Goal: Information Seeking & Learning: Learn about a topic

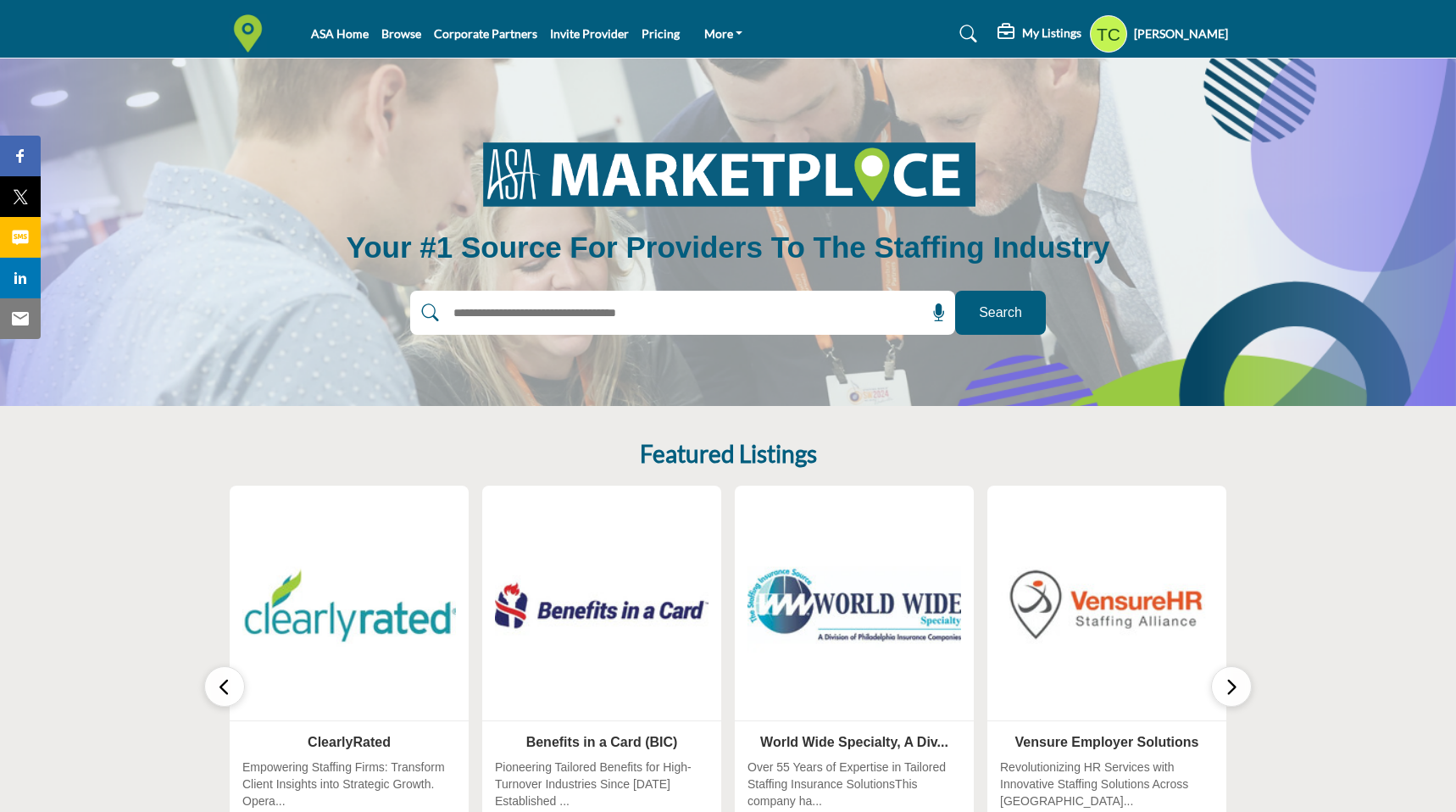
click at [1117, 22] on profile-featured-9d57d186-dcdc-4fd1-8698-ebbedcf867ab "Show hide supplier dropdown" at bounding box center [1108, 33] width 37 height 37
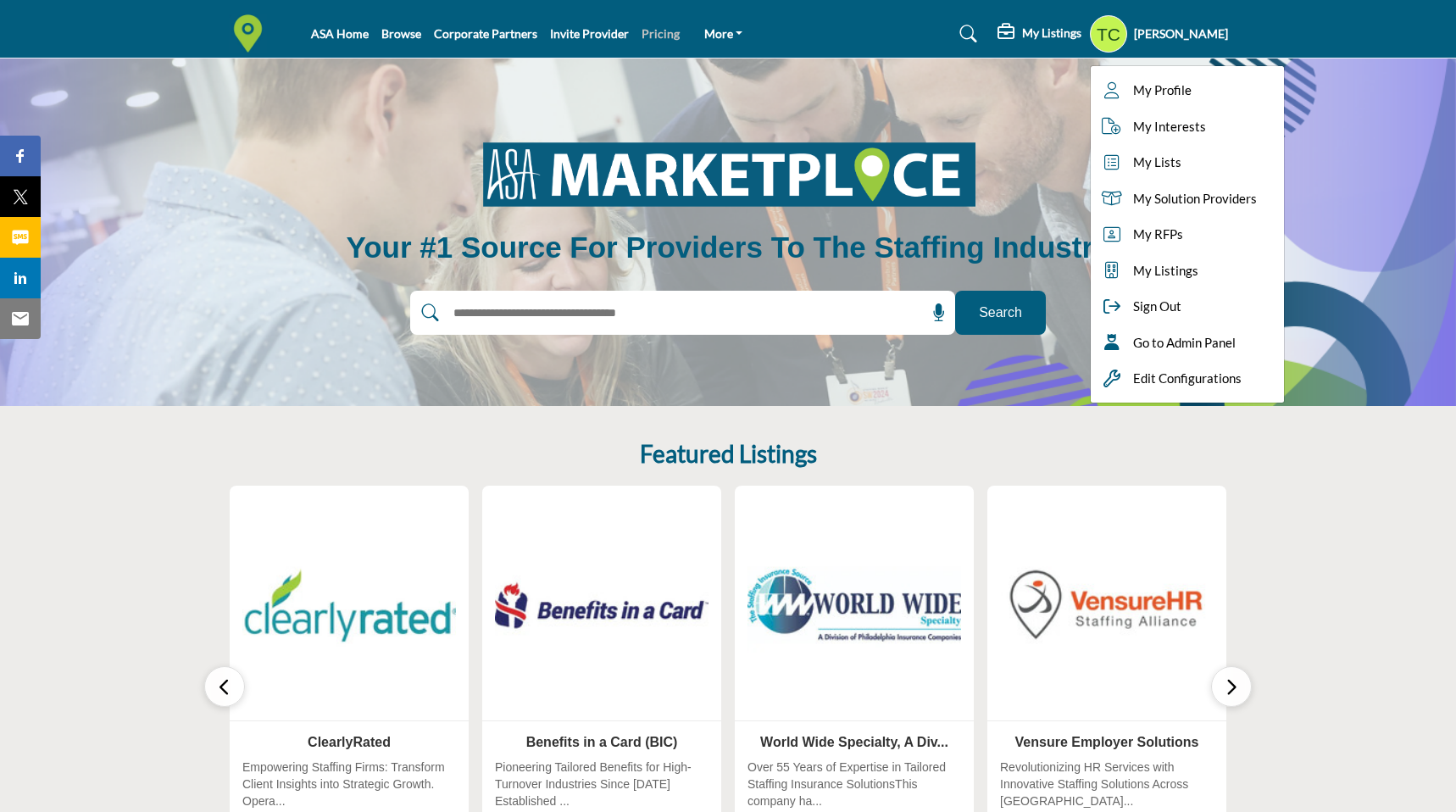
click at [642, 33] on link "Pricing" at bounding box center [661, 33] width 38 height 14
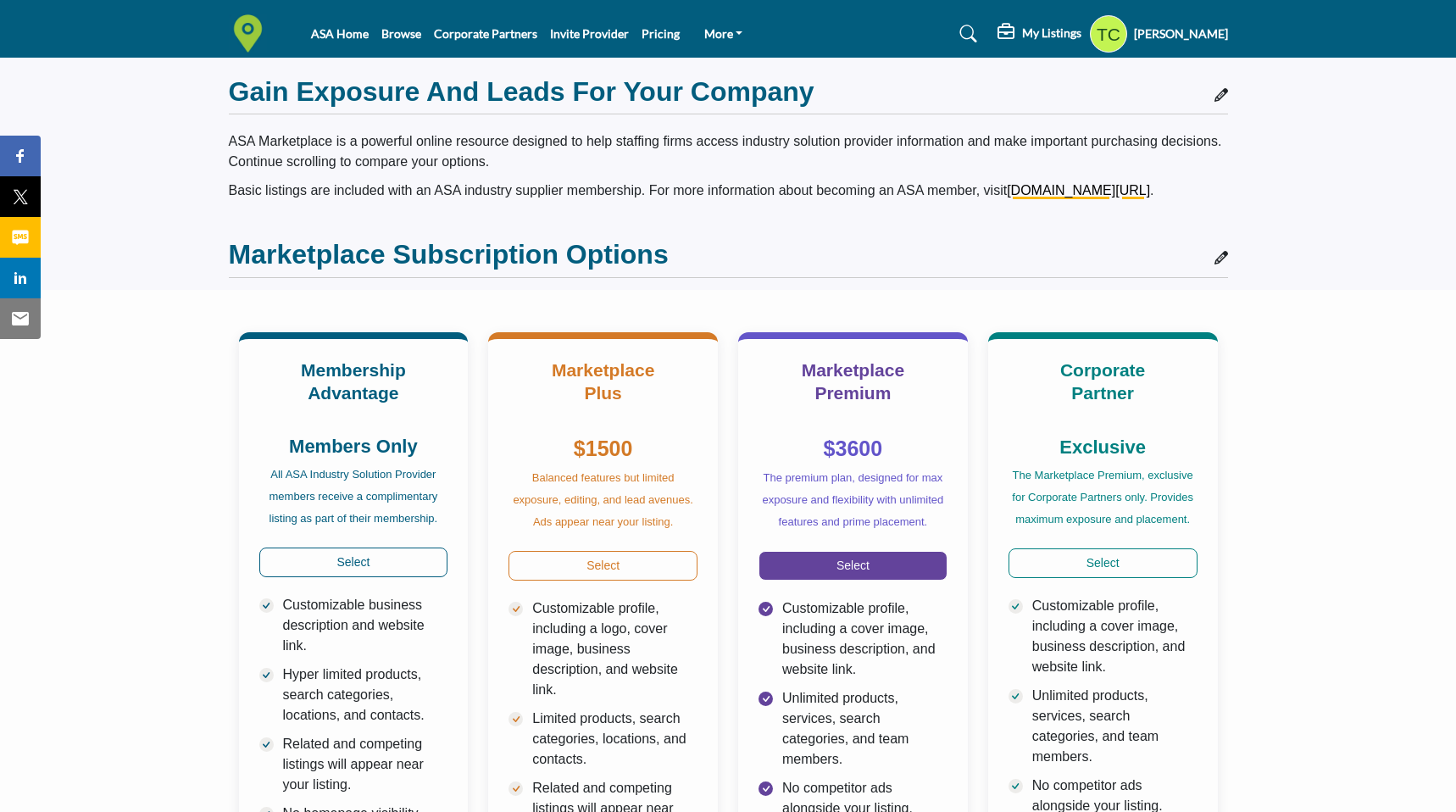
click at [834, 566] on link "Select" at bounding box center [853, 565] width 189 height 30
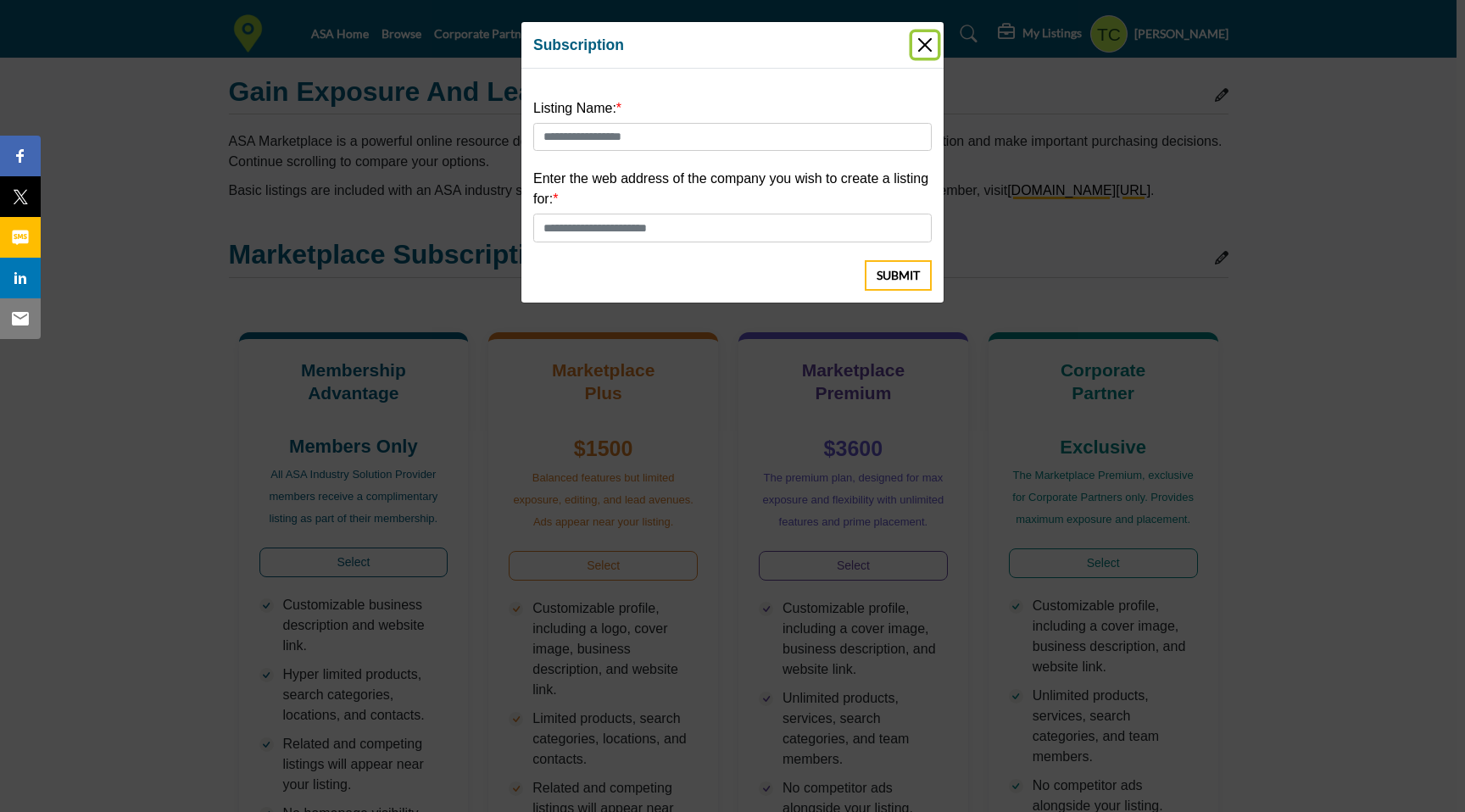
click at [925, 37] on button "Close" at bounding box center [925, 45] width 25 height 25
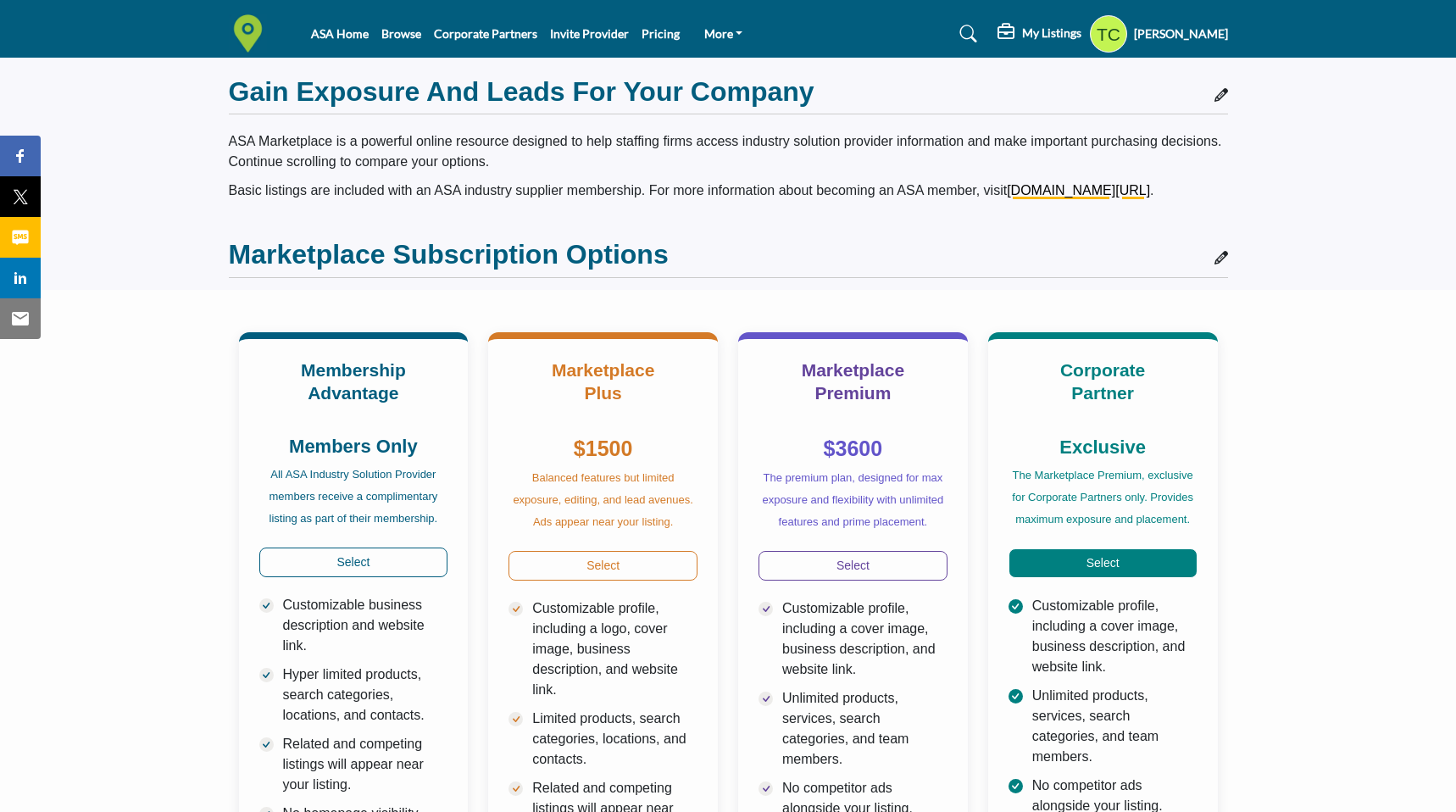
click at [1028, 558] on link "Select" at bounding box center [1103, 562] width 189 height 30
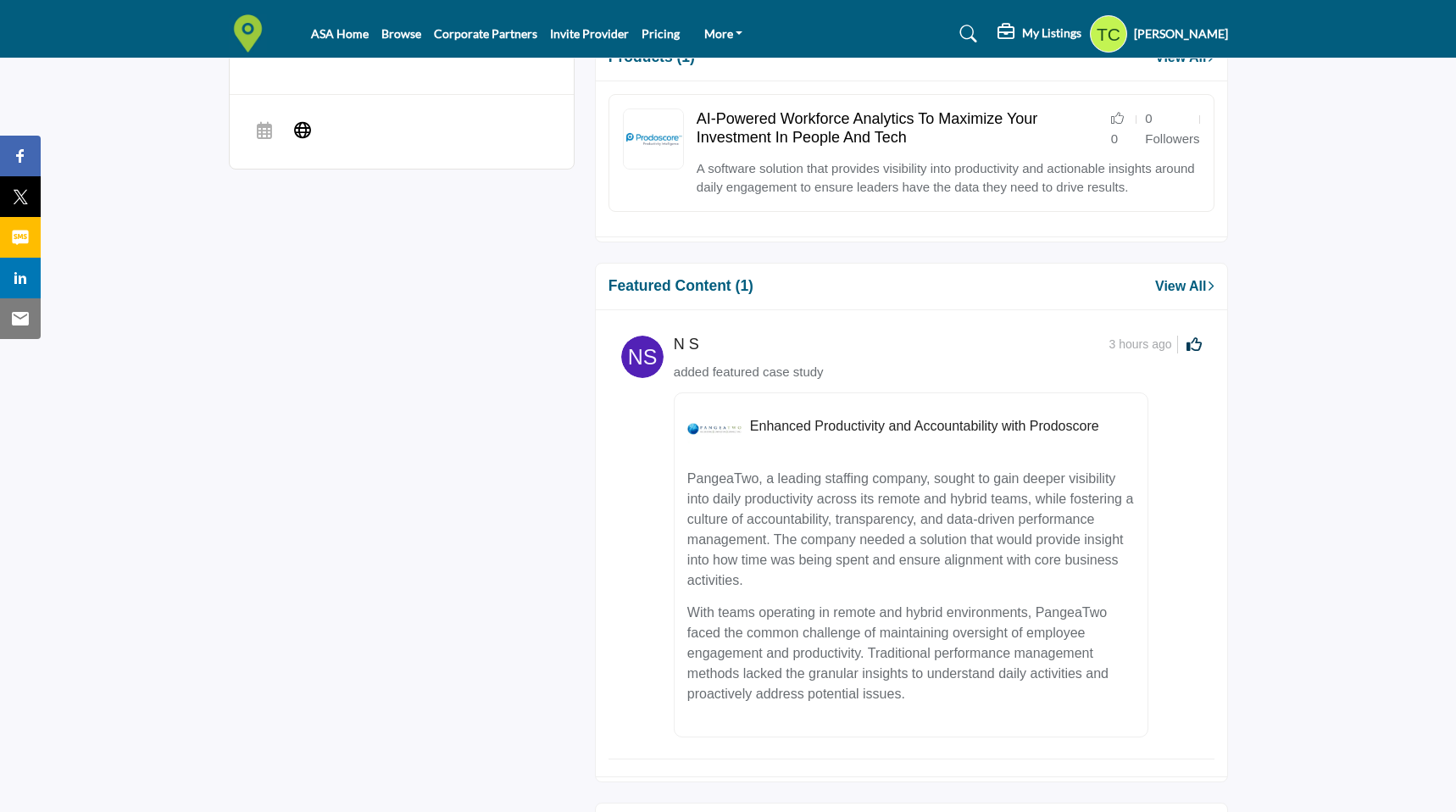
scroll to position [1045, 0]
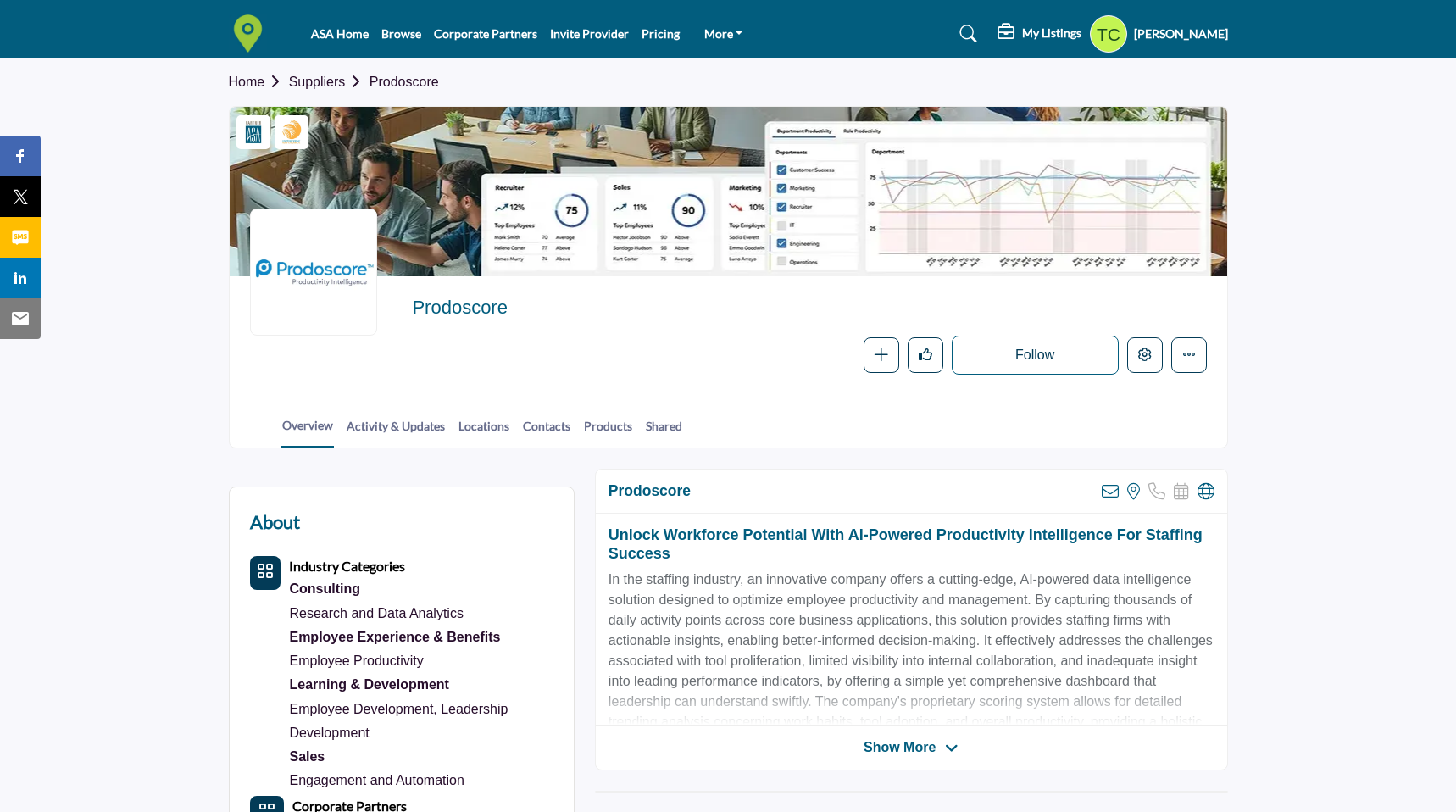
click at [1029, 30] on div "My Listings" at bounding box center [1039, 33] width 84 height 21
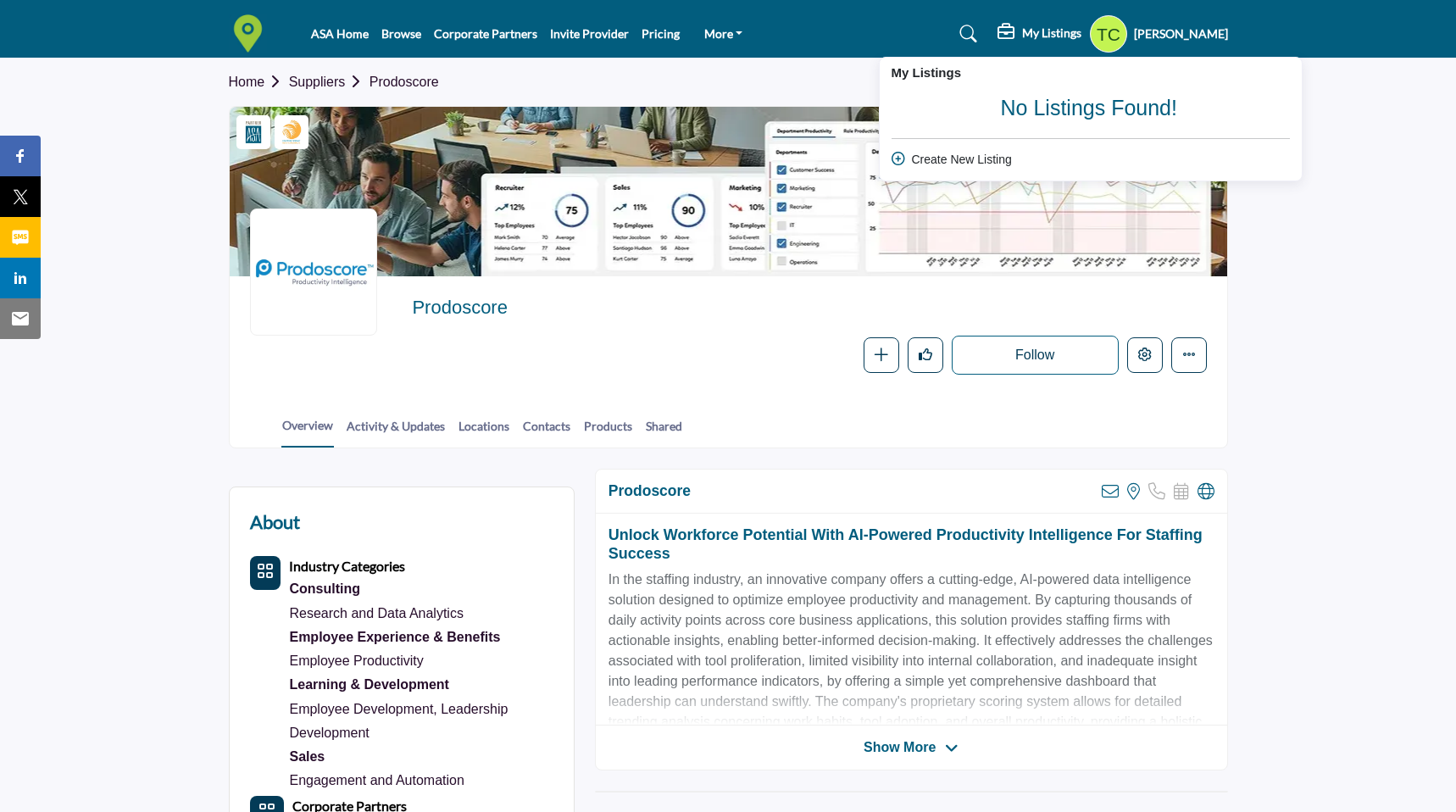
click at [870, 296] on h2 "Prodoscore" at bounding box center [644, 307] width 466 height 22
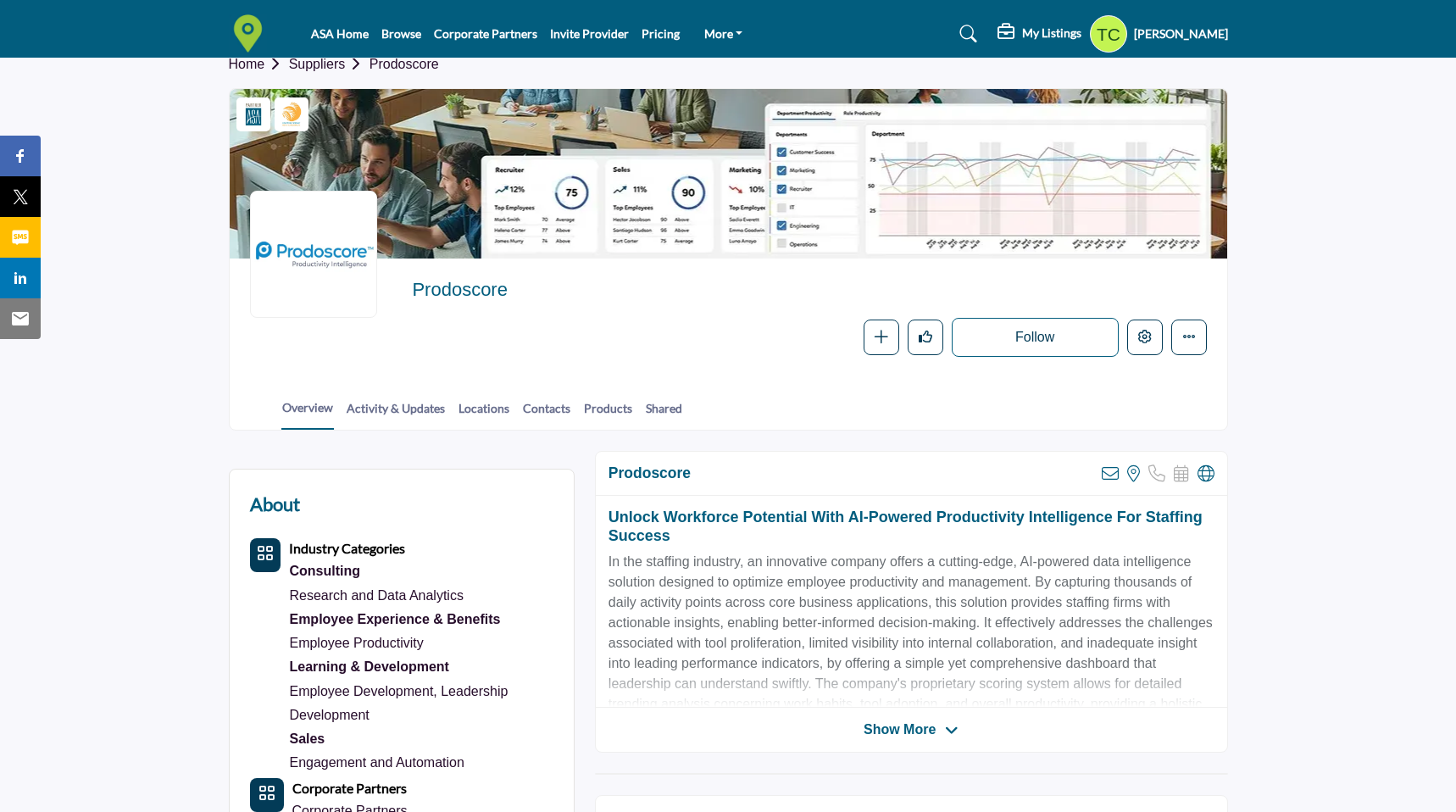
scroll to position [28, 0]
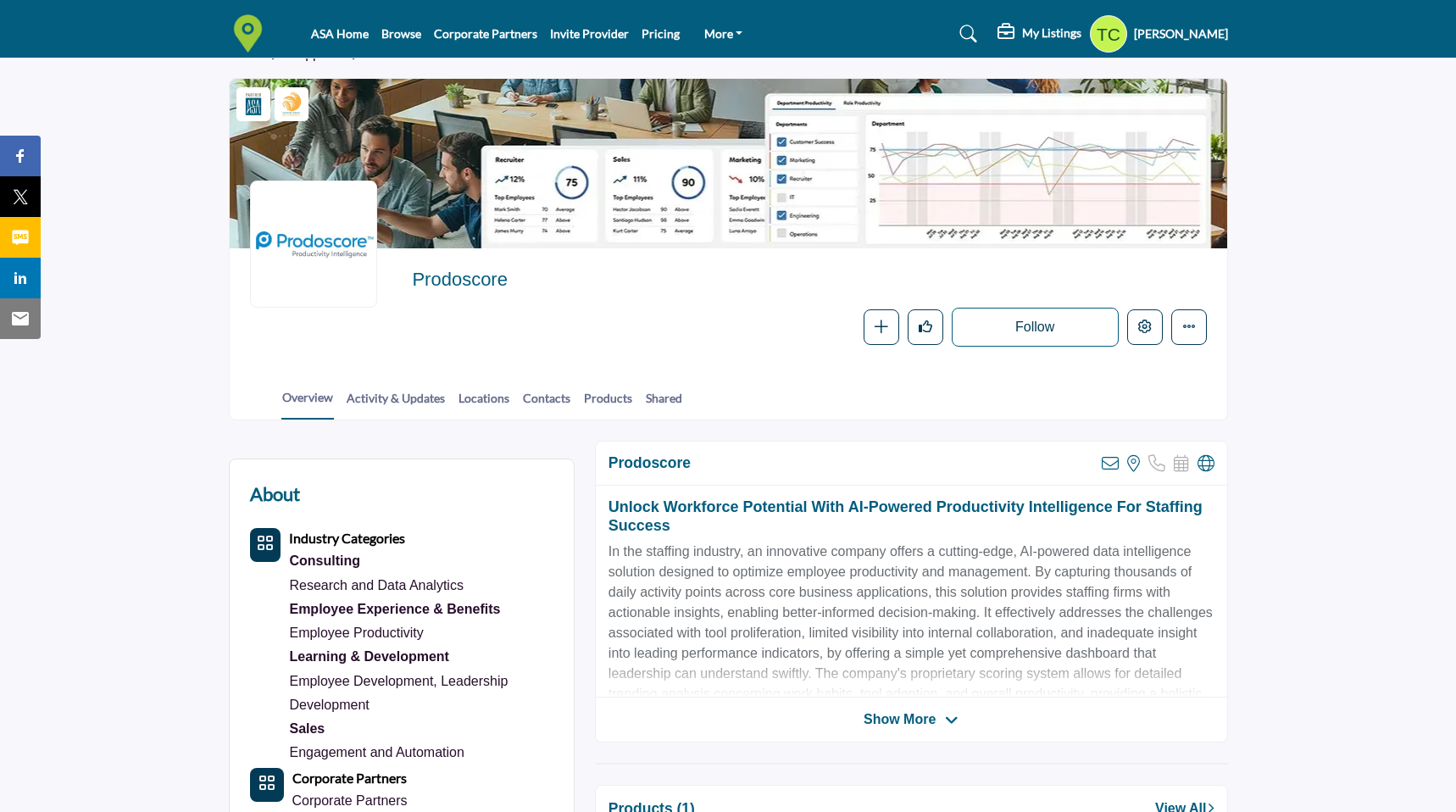
click at [1069, 352] on div "Prodoscore Follow Following Message Recommend Add to My Solution Providers Clai…" at bounding box center [729, 307] width 998 height 119
click at [403, 37] on link "Browse" at bounding box center [401, 33] width 40 height 14
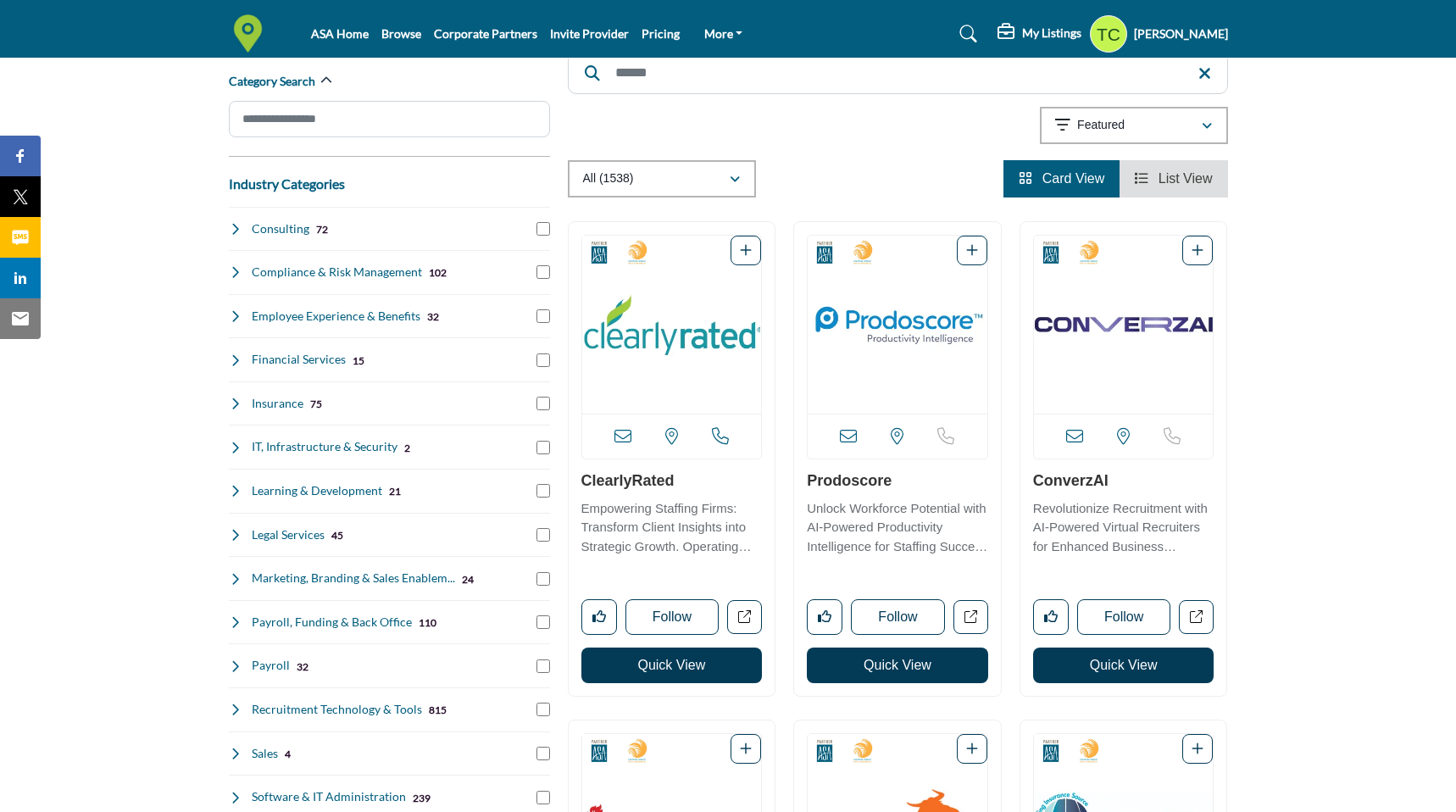
scroll to position [188, 0]
